Goal: Transaction & Acquisition: Book appointment/travel/reservation

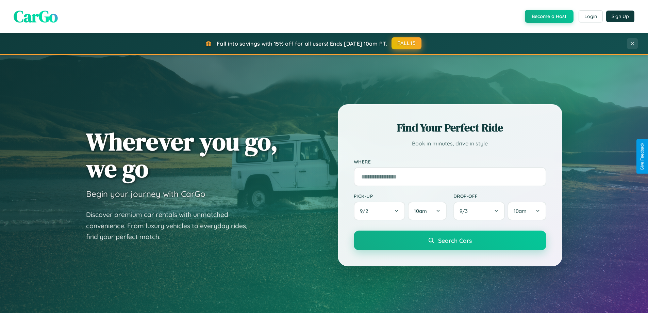
click at [407, 43] on button "FALL15" at bounding box center [407, 43] width 30 height 12
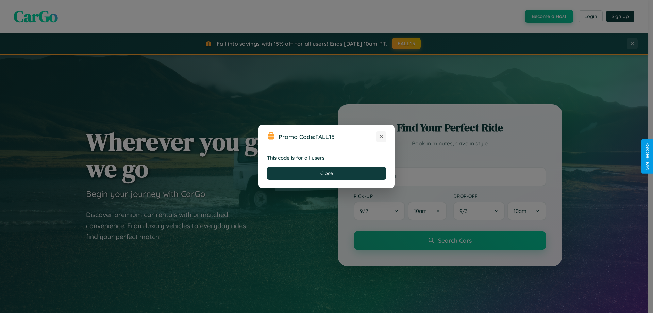
click at [381, 136] on icon at bounding box center [381, 136] width 7 height 7
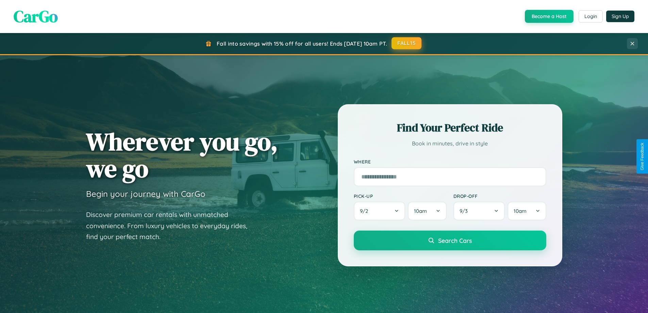
click at [407, 43] on button "FALL15" at bounding box center [407, 43] width 30 height 12
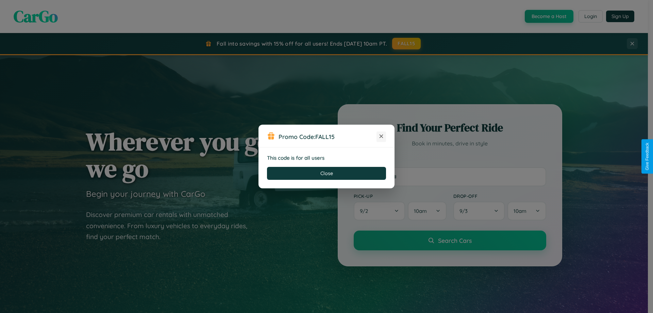
click at [381, 136] on icon at bounding box center [381, 136] width 7 height 7
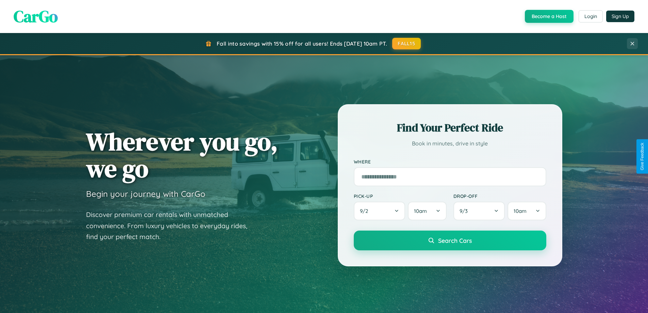
scroll to position [293, 0]
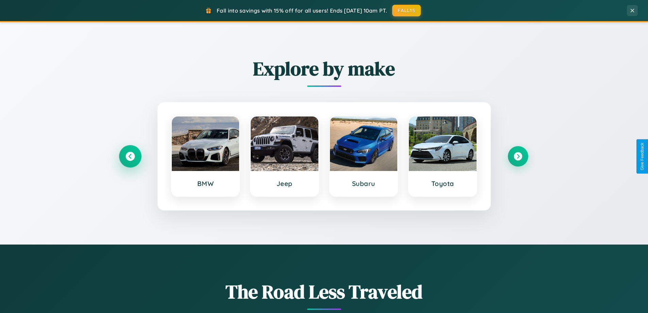
click at [130, 156] on icon at bounding box center [130, 156] width 9 height 9
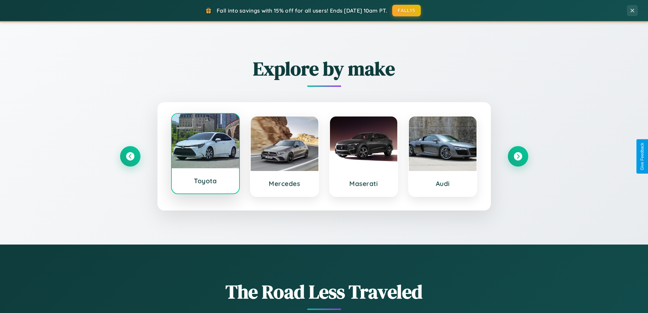
click at [205, 153] on div at bounding box center [206, 141] width 68 height 54
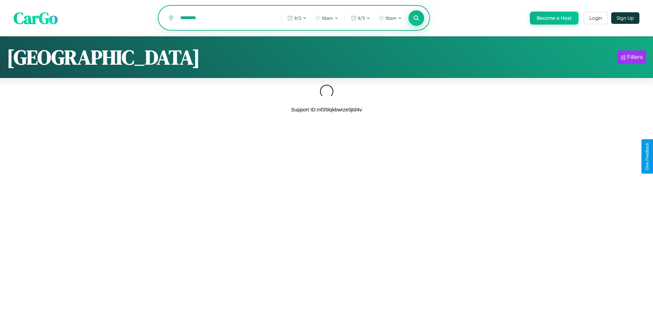
type input "********"
click at [416, 18] on icon at bounding box center [416, 18] width 6 height 6
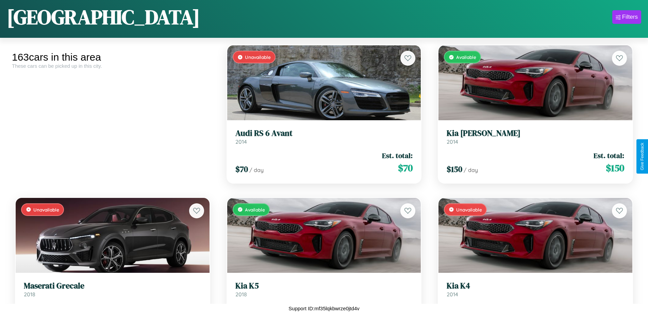
scroll to position [705, 0]
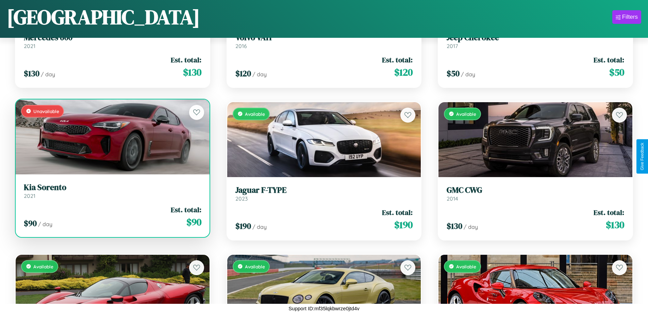
click at [112, 136] on div "Unavailable" at bounding box center [113, 136] width 194 height 75
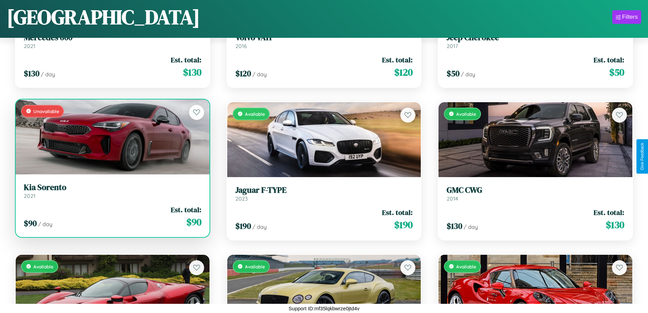
click at [112, 136] on div "Unavailable" at bounding box center [113, 136] width 194 height 75
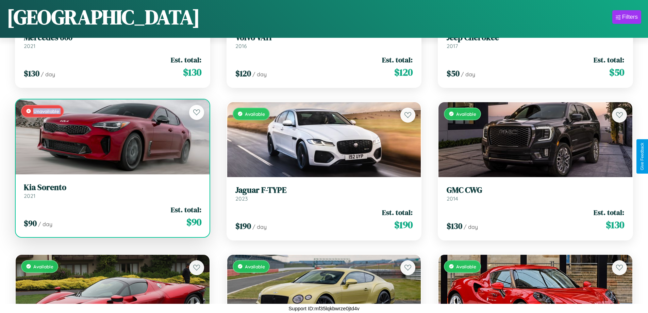
click at [112, 136] on div "Unavailable" at bounding box center [113, 136] width 194 height 75
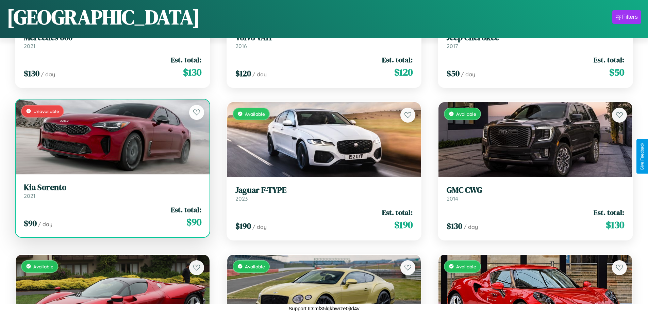
click at [112, 136] on div "Unavailable" at bounding box center [113, 136] width 194 height 75
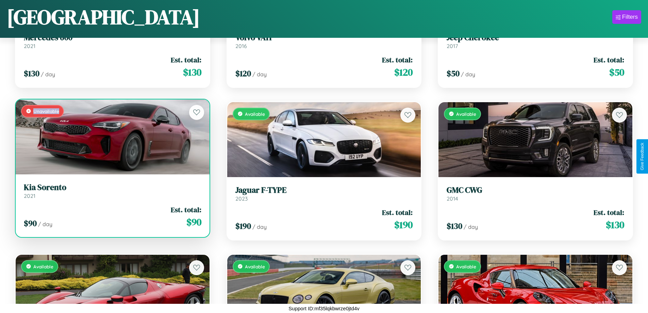
click at [112, 136] on div "Unavailable" at bounding box center [113, 136] width 194 height 75
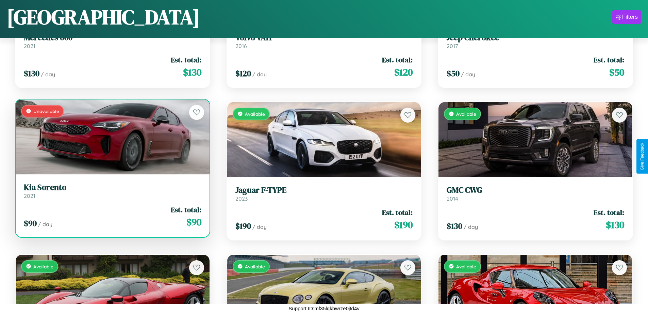
click at [112, 191] on h3 "Kia Sorento" at bounding box center [113, 187] width 178 height 10
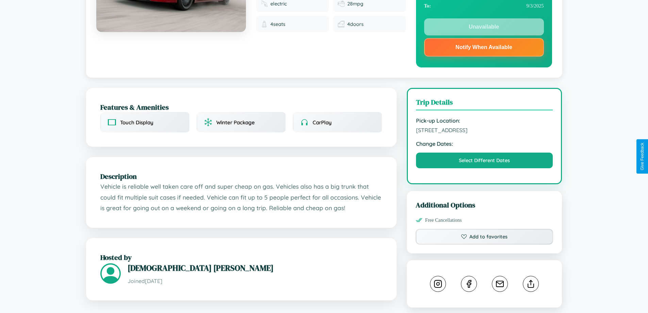
scroll to position [251, 0]
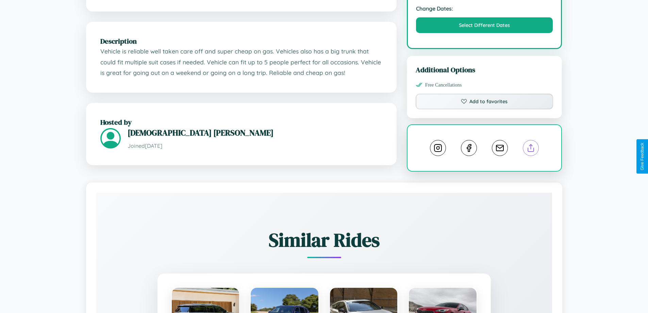
click at [531, 149] on line at bounding box center [531, 146] width 0 height 5
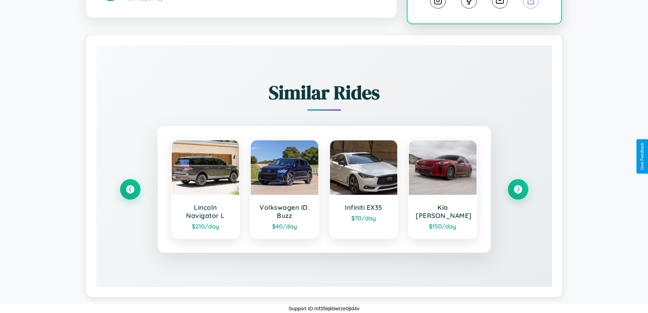
scroll to position [407, 0]
click at [518, 189] on icon at bounding box center [518, 189] width 9 height 9
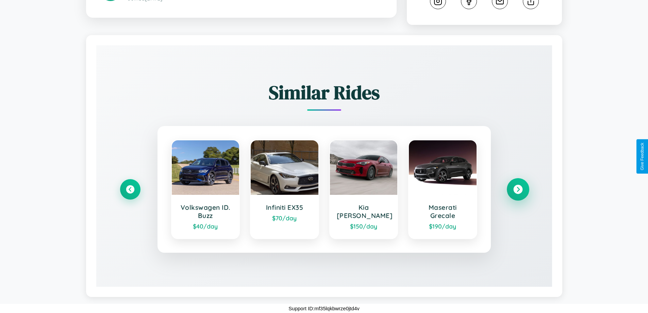
click at [518, 189] on icon at bounding box center [518, 189] width 9 height 9
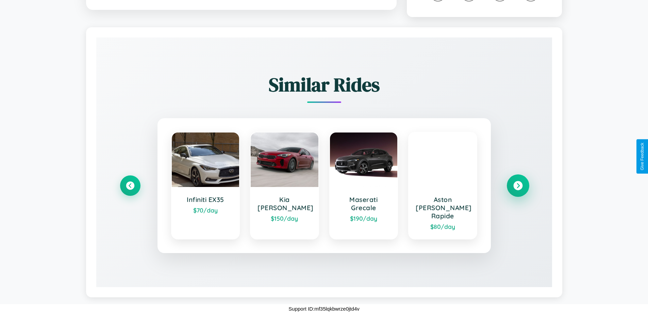
scroll to position [0, 0]
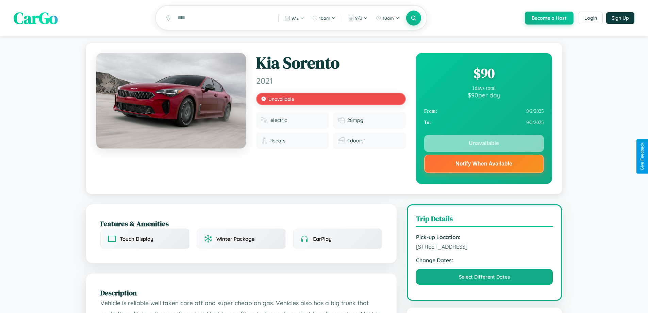
click at [484, 74] on div "$ 90" at bounding box center [484, 73] width 120 height 18
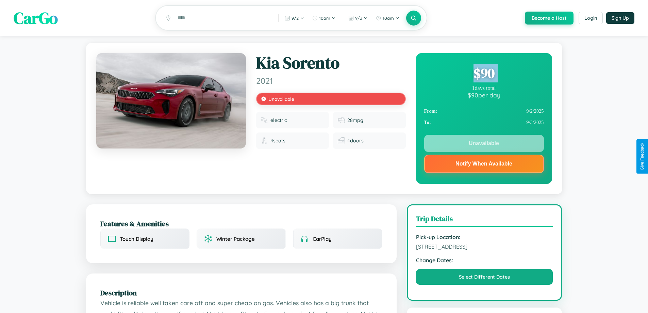
click at [484, 74] on div "$ 90" at bounding box center [484, 73] width 120 height 18
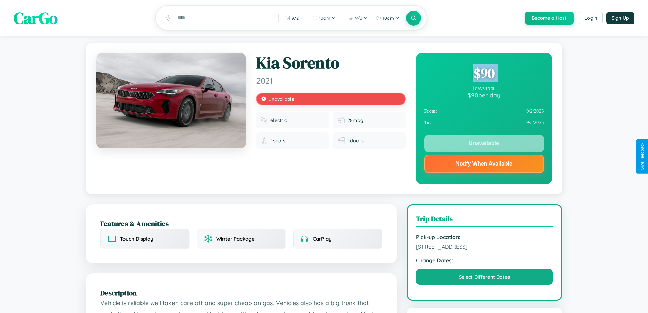
click at [484, 74] on div "$ 90" at bounding box center [484, 73] width 120 height 18
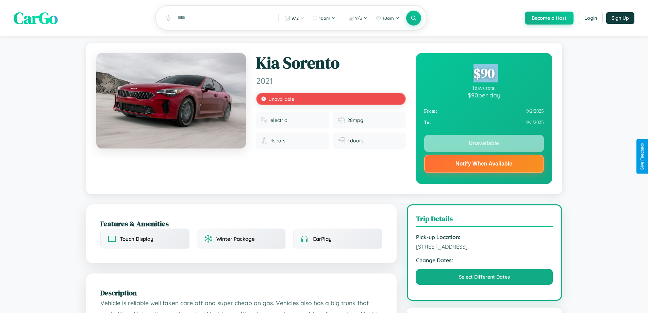
click at [484, 74] on div "$ 90" at bounding box center [484, 73] width 120 height 18
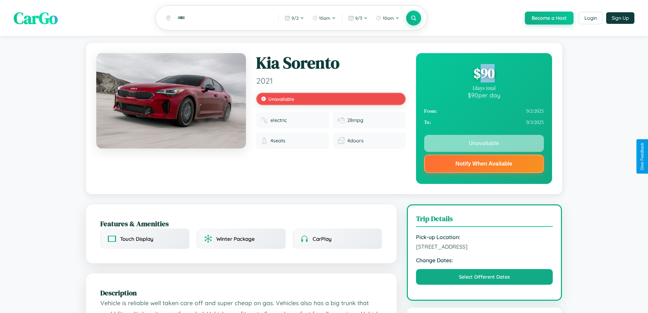
click at [484, 74] on div "$ 90" at bounding box center [484, 73] width 120 height 18
